Goal: Task Accomplishment & Management: Manage account settings

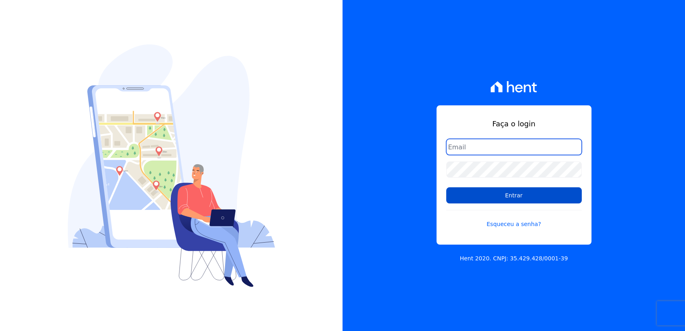
type input "tainaracoimbradoroinc@gmail.com"
click at [493, 200] on input "Entrar" at bounding box center [514, 195] width 136 height 16
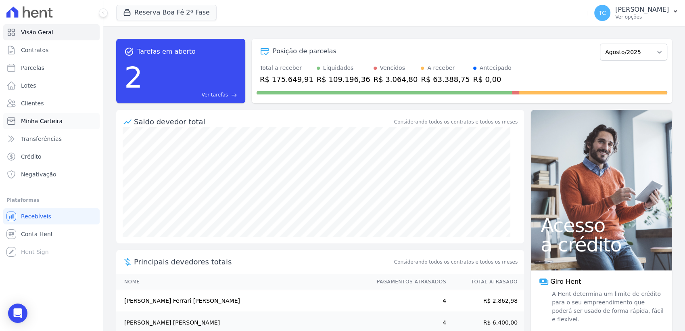
click at [38, 122] on span "Minha Carteira" at bounding box center [42, 121] width 42 height 8
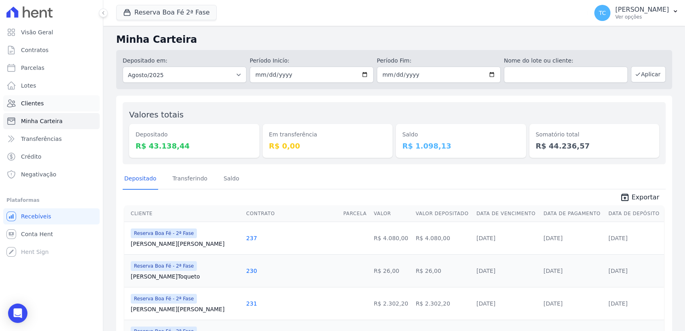
click at [38, 102] on span "Clientes" at bounding box center [32, 103] width 23 height 8
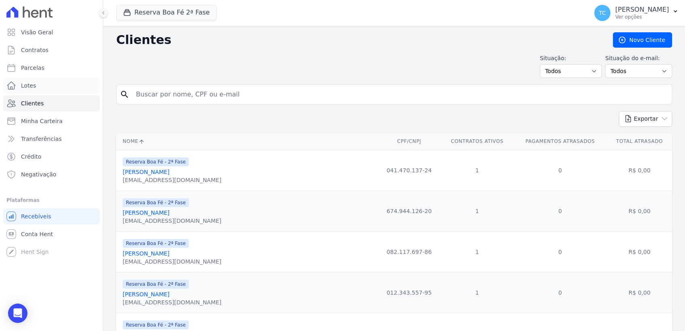
click at [29, 86] on span "Lotes" at bounding box center [28, 86] width 15 height 8
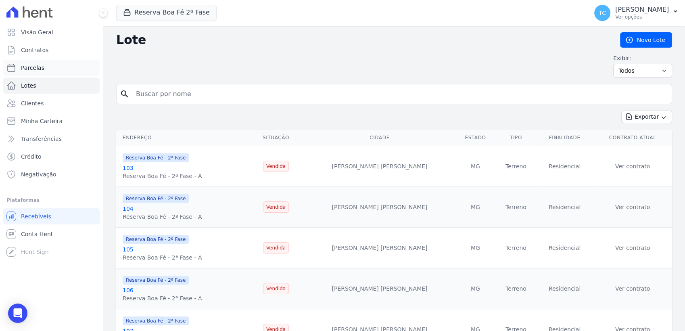
click at [30, 69] on span "Parcelas" at bounding box center [32, 68] width 23 height 8
select select
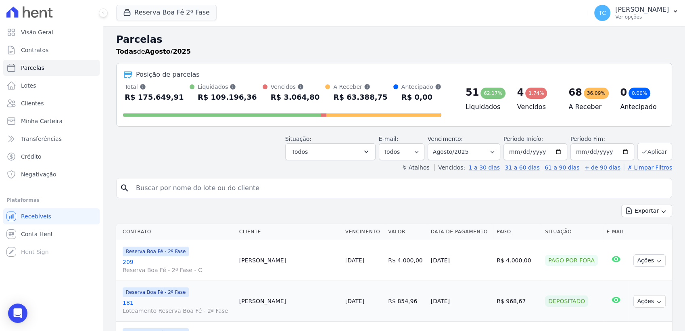
click at [38, 68] on span "Parcelas" at bounding box center [32, 68] width 23 height 8
select select
click at [369, 154] on icon "button" at bounding box center [366, 152] width 8 height 8
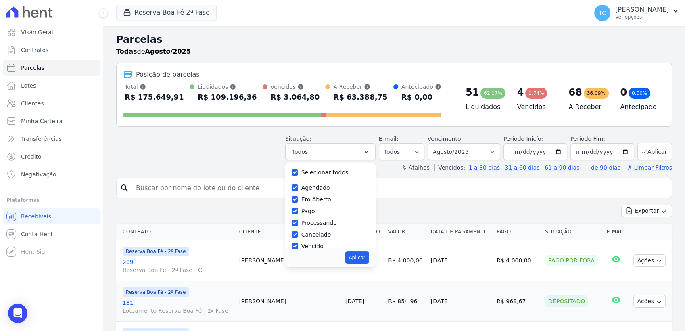
click at [344, 170] on label "Selecionar todos" at bounding box center [325, 172] width 47 height 6
click at [298, 170] on input "Selecionar todos" at bounding box center [295, 172] width 6 height 6
checkbox input "false"
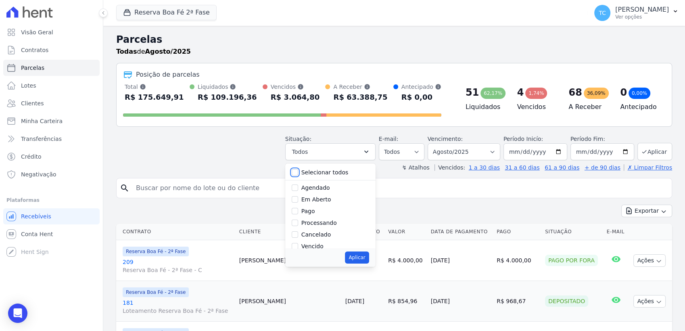
checkbox input "false"
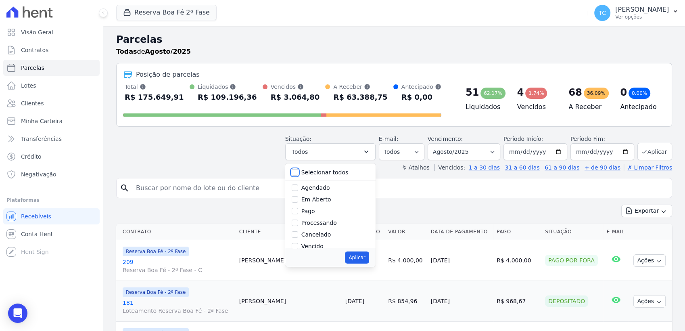
checkbox input "false"
click at [336, 226] on label "Pago por fora" at bounding box center [321, 227] width 38 height 6
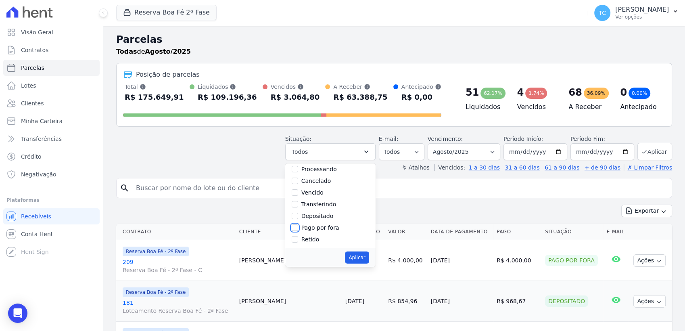
click at [298, 226] on input "Pago por fora" at bounding box center [295, 227] width 6 height 6
checkbox input "true"
click at [360, 258] on button "Aplicar" at bounding box center [357, 257] width 24 height 12
select select "paid_externally"
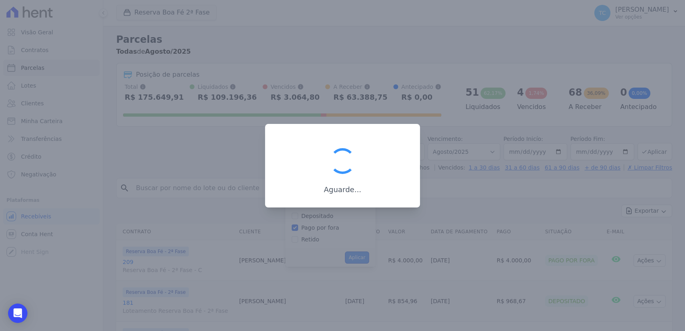
scroll to position [42, 0]
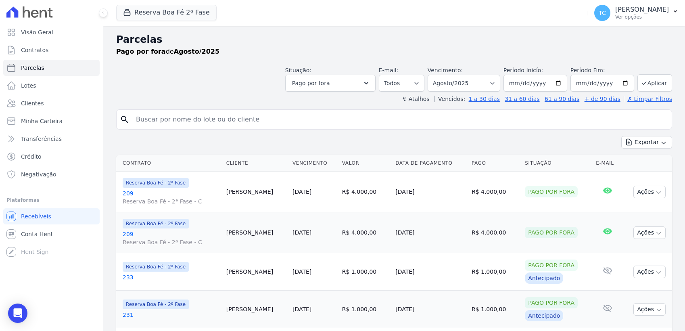
select select
click at [151, 6] on button "Reserva Boa Fé 2ª Fase" at bounding box center [166, 12] width 101 height 15
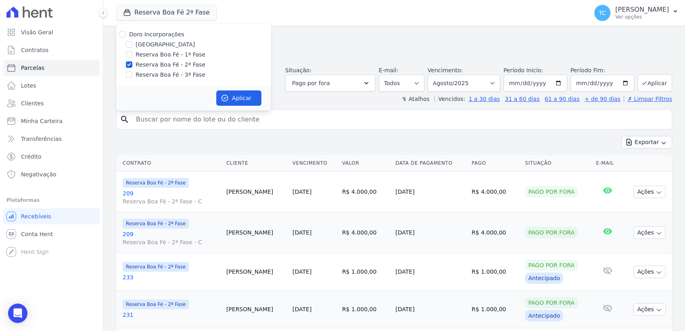
click at [168, 52] on label "Reserva Boa Fé - 1ª Fase" at bounding box center [171, 54] width 70 height 8
click at [132, 52] on input "Reserva Boa Fé - 1ª Fase" at bounding box center [129, 54] width 6 height 6
checkbox input "true"
click at [236, 98] on button "Aplicar" at bounding box center [238, 97] width 45 height 15
select select
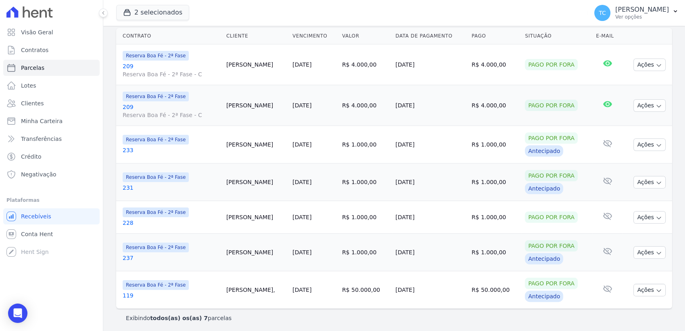
scroll to position [129, 0]
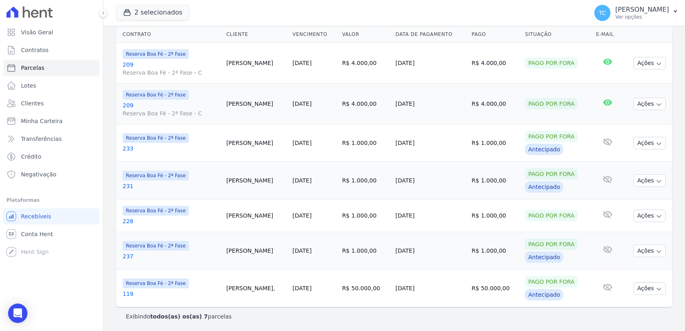
drag, startPoint x: 495, startPoint y: 216, endPoint x: 216, endPoint y: 217, distance: 279.3
click at [216, 217] on tr "Reserva Boa Fé - 2ª Fase 228 Patricia Parma 08/08/2025 R$ 1.000,00 05/08/2025 R…" at bounding box center [394, 215] width 556 height 33
